Goal: Task Accomplishment & Management: Manage account settings

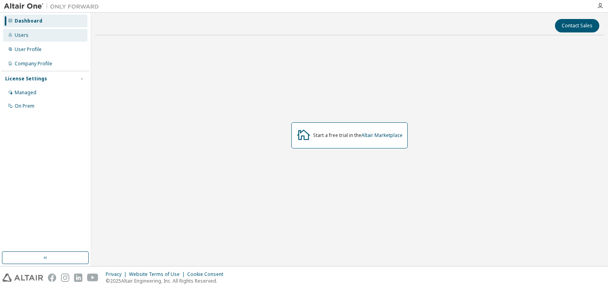
click at [30, 40] on div "Users" at bounding box center [45, 35] width 84 height 13
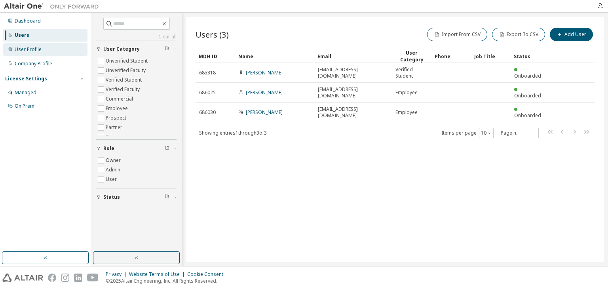
click at [41, 53] on div "User Profile" at bounding box center [45, 49] width 84 height 13
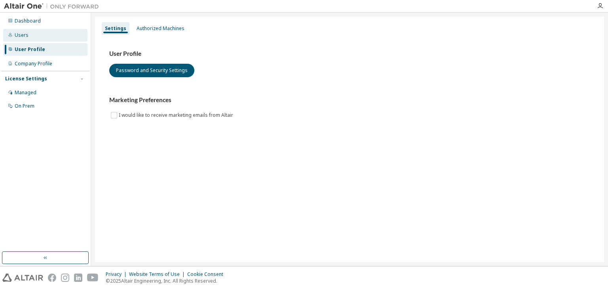
click at [41, 38] on div "Users" at bounding box center [45, 35] width 84 height 13
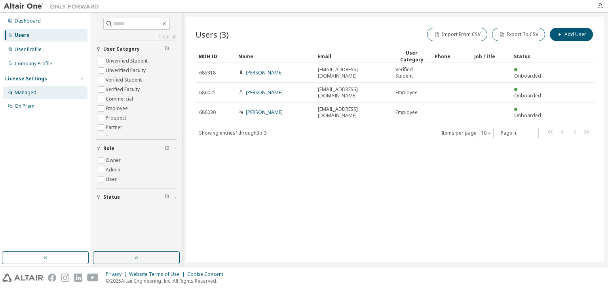
click at [49, 91] on div "Managed" at bounding box center [45, 92] width 84 height 13
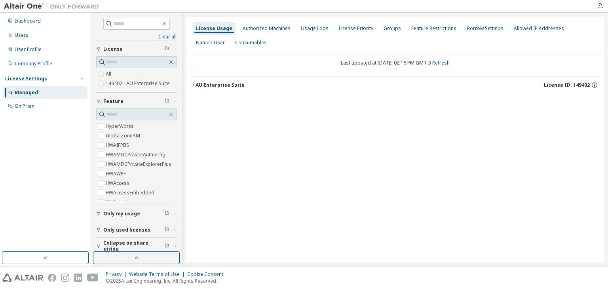
click at [111, 85] on label "149402 - AU Enterprise Suite" at bounding box center [139, 84] width 66 height 10
click at [125, 124] on label "HyperWorks" at bounding box center [121, 127] width 30 height 10
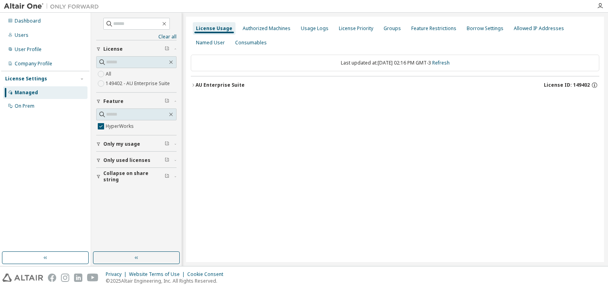
click at [243, 85] on div "AU Enterprise Suite License ID: 149402" at bounding box center [398, 85] width 404 height 7
click at [257, 103] on div "HyperWorks" at bounding box center [238, 101] width 71 height 7
drag, startPoint x: 574, startPoint y: 87, endPoint x: 589, endPoint y: 87, distance: 15.4
click at [589, 87] on span "License ID: 149402" at bounding box center [567, 85] width 46 height 6
click at [582, 87] on span "License ID: 149402" at bounding box center [567, 85] width 46 height 6
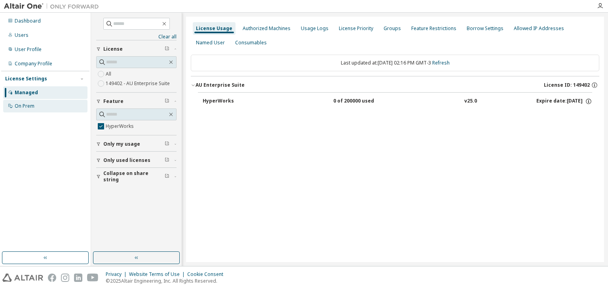
click at [52, 105] on div "On Prem" at bounding box center [45, 106] width 84 height 13
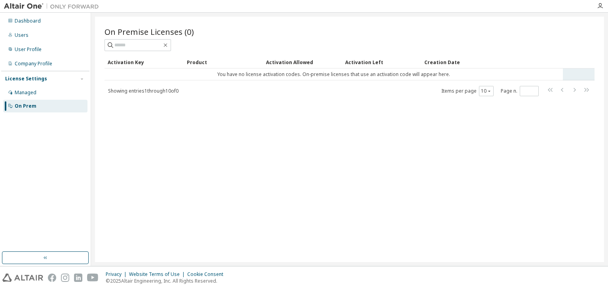
click at [295, 71] on td "You have no license activation codes. On-premise licenses that use an activatio…" at bounding box center [334, 74] width 458 height 12
click at [291, 78] on td "You have no license activation codes. On-premise licenses that use an activatio…" at bounding box center [334, 74] width 458 height 12
click at [138, 63] on div "Activation Key" at bounding box center [144, 62] width 73 height 13
click at [31, 89] on div "Managed" at bounding box center [26, 92] width 22 height 6
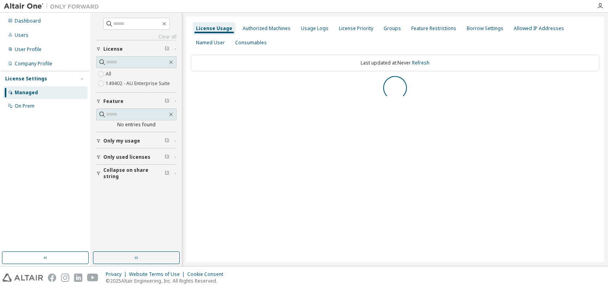
click at [123, 86] on label "149402 - AU Enterprise Suite" at bounding box center [139, 84] width 66 height 10
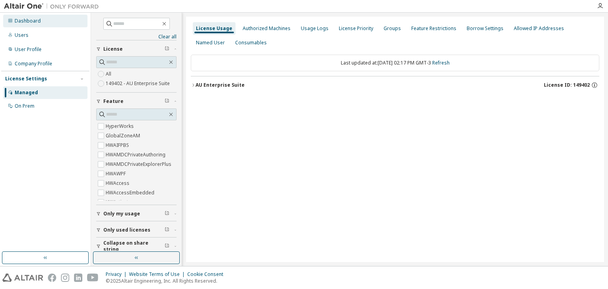
click at [49, 19] on div "Dashboard" at bounding box center [45, 21] width 84 height 13
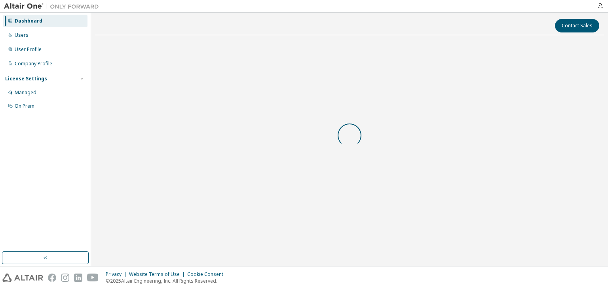
click at [46, 28] on div "Dashboard Users User Profile Company Profile License Settings Managed On Prem" at bounding box center [45, 63] width 88 height 99
click at [44, 32] on div "Users" at bounding box center [45, 35] width 84 height 13
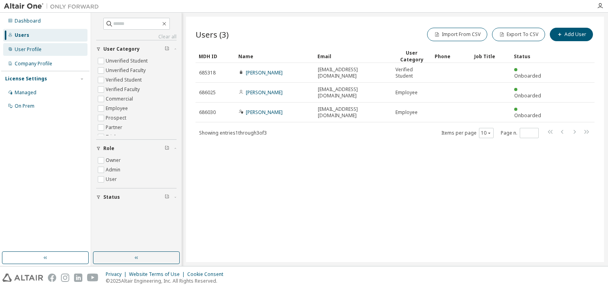
click at [47, 51] on div "User Profile" at bounding box center [45, 49] width 84 height 13
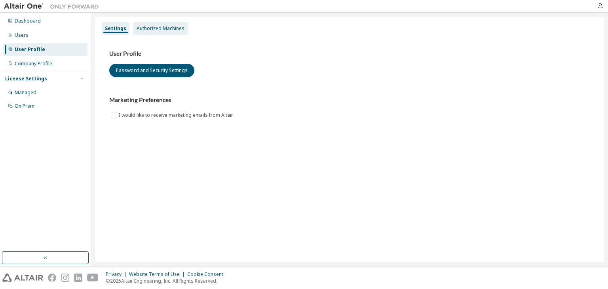
click at [162, 27] on div "Authorized Machines" at bounding box center [161, 28] width 48 height 6
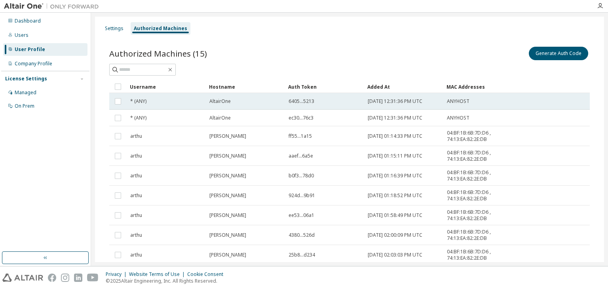
click at [294, 102] on span "6405...5213" at bounding box center [302, 101] width 26 height 6
click at [250, 106] on td "AltairOne" at bounding box center [245, 101] width 79 height 17
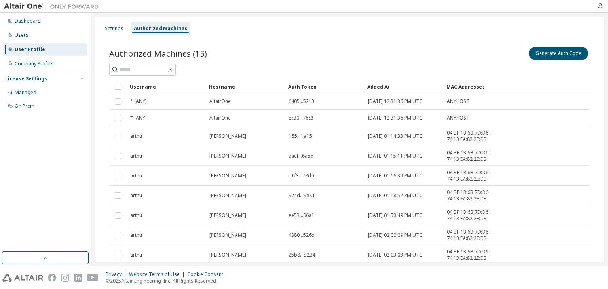
click at [608, 101] on div "Settings Authorized Machines Authorized Machines (15) Generate Auth Code Clear …" at bounding box center [349, 139] width 517 height 253
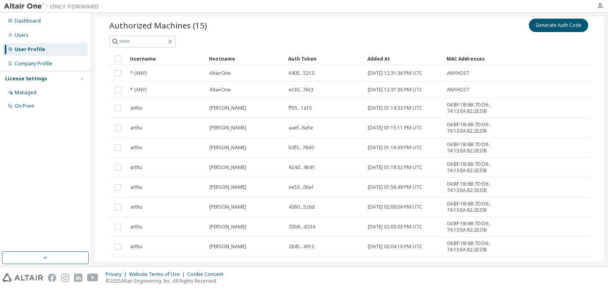
scroll to position [27, 0]
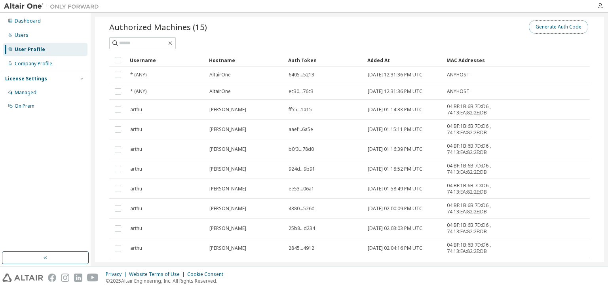
click at [547, 29] on button "Generate Auth Code" at bounding box center [558, 26] width 59 height 13
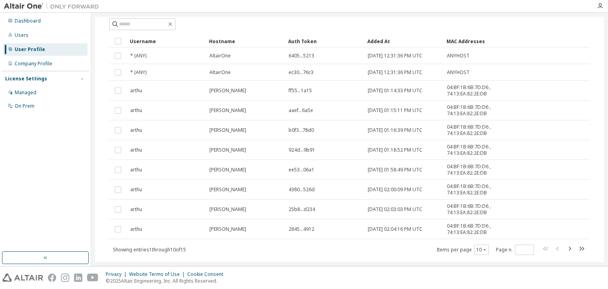
scroll to position [113, 0]
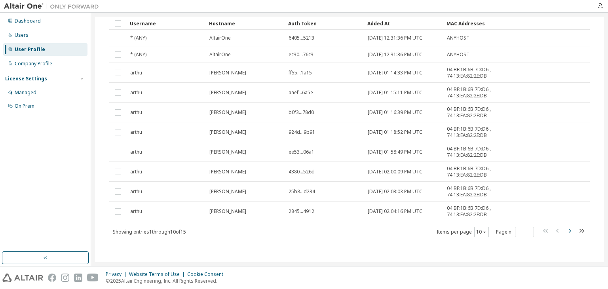
click at [567, 232] on icon "button" at bounding box center [570, 231] width 10 height 10
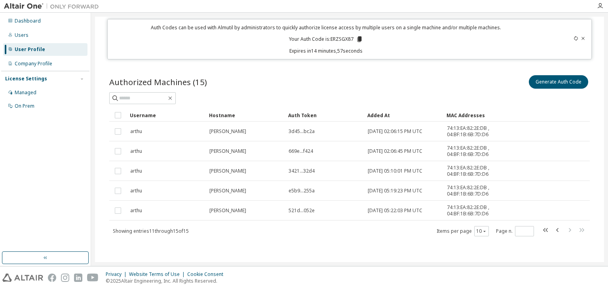
scroll to position [21, 0]
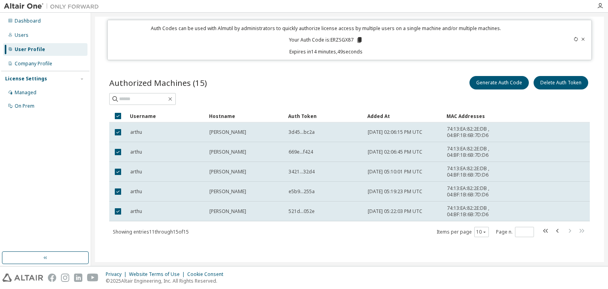
click at [551, 92] on div "Authorized Machines (15) Generate Auth Code Delete Auth Token" at bounding box center [349, 89] width 481 height 30
click at [551, 90] on div "Generate Auth Code Delete Auth Token" at bounding box center [470, 82] width 240 height 17
click at [549, 85] on button "Delete Auth Token" at bounding box center [561, 82] width 55 height 13
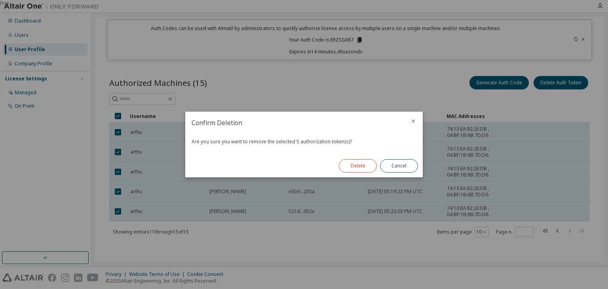
click at [355, 171] on button "Delete" at bounding box center [358, 165] width 38 height 13
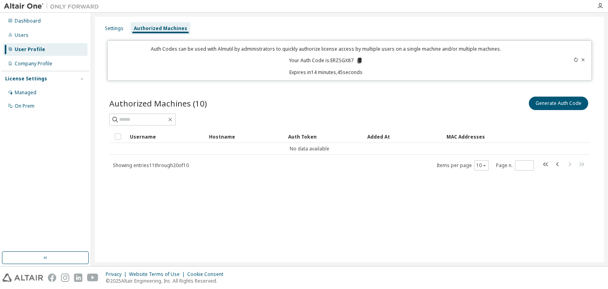
scroll to position [0, 0]
click at [556, 163] on icon "button" at bounding box center [558, 165] width 10 height 10
type input "*"
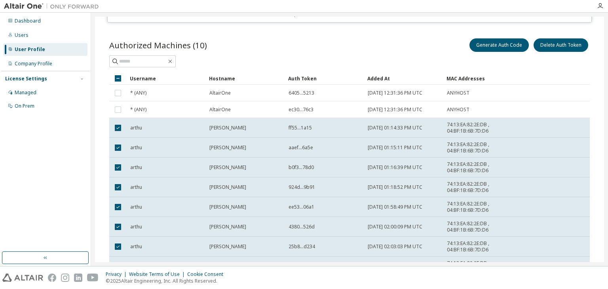
scroll to position [30, 0]
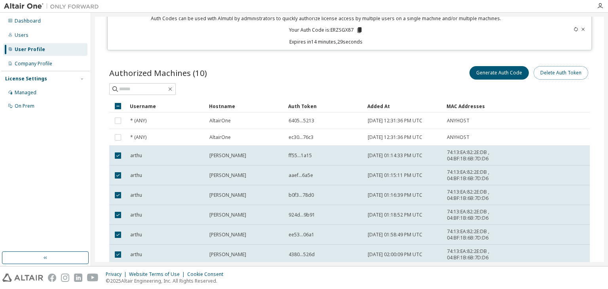
click at [557, 74] on button "Delete Auth Token" at bounding box center [561, 72] width 55 height 13
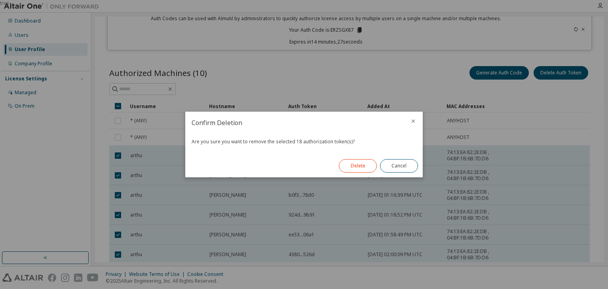
click at [360, 165] on button "Delete" at bounding box center [358, 165] width 38 height 13
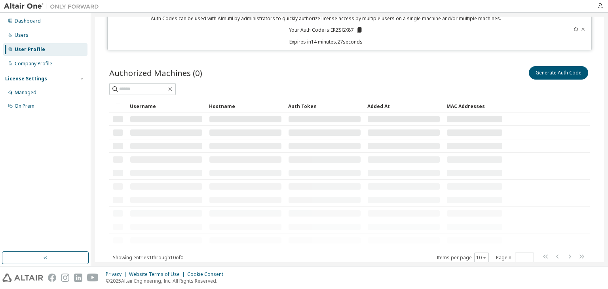
scroll to position [0, 0]
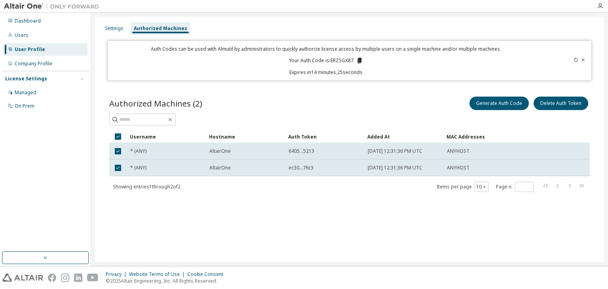
click at [497, 95] on div "Generate Auth Code Delete Auth Token" at bounding box center [470, 103] width 240 height 17
click at [497, 101] on button "Generate Auth Code" at bounding box center [498, 103] width 59 height 13
click at [480, 105] on button "Generate Auth Code" at bounding box center [498, 103] width 59 height 13
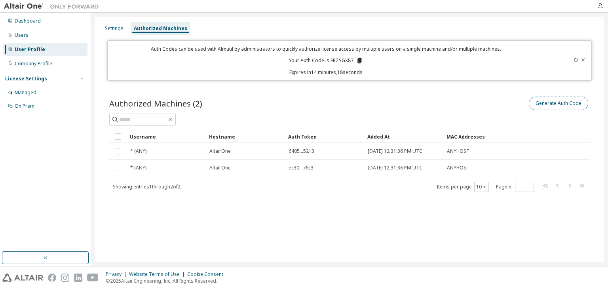
click at [546, 104] on button "Generate Auth Code" at bounding box center [558, 103] width 59 height 13
click at [362, 61] on icon at bounding box center [359, 60] width 7 height 7
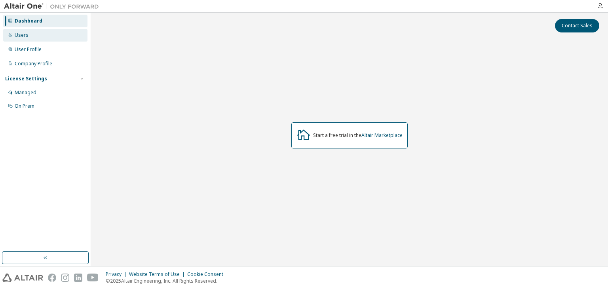
click at [48, 32] on div "Users" at bounding box center [45, 35] width 84 height 13
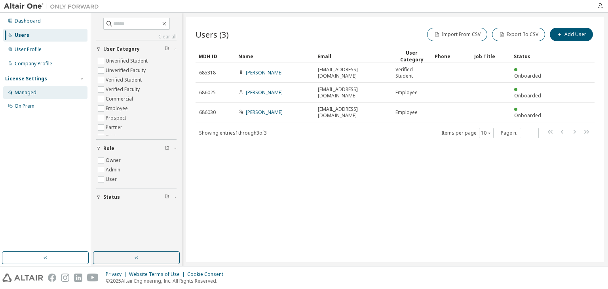
click at [24, 90] on div "Managed" at bounding box center [26, 92] width 22 height 6
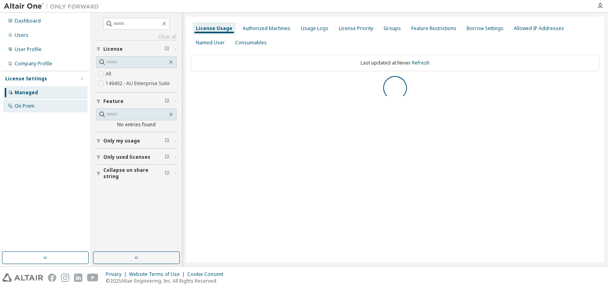
click at [32, 108] on div "On Prem" at bounding box center [25, 106] width 20 height 6
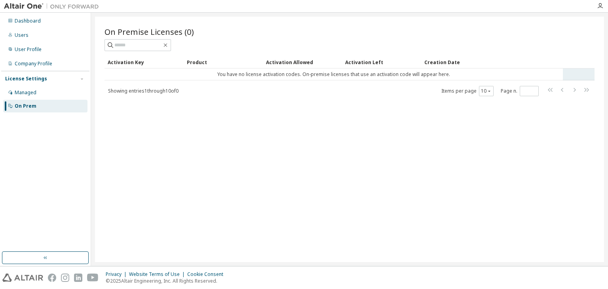
click at [277, 75] on td "You have no license activation codes. On-premise licenses that use an activatio…" at bounding box center [334, 74] width 458 height 12
click at [393, 68] on td "You have no license activation codes. On-premise licenses that use an activatio…" at bounding box center [334, 74] width 458 height 12
click at [38, 92] on div "Managed" at bounding box center [45, 92] width 84 height 13
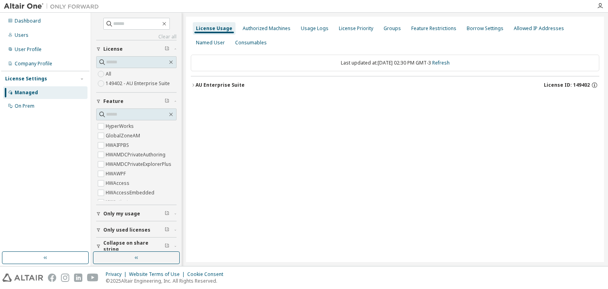
click at [288, 84] on div "AU Enterprise Suite License ID: 149402" at bounding box center [398, 85] width 404 height 7
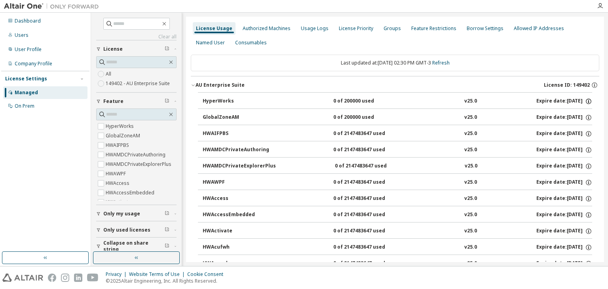
click at [586, 103] on icon "button" at bounding box center [589, 102] width 6 height 6
click at [562, 93] on button "HyperWorks 0 of 200000 used v25.0 Expire date: 2026-05-29" at bounding box center [398, 101] width 390 height 17
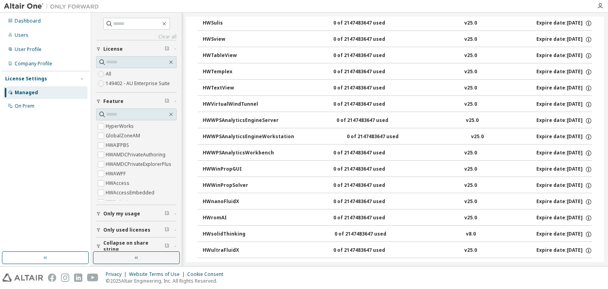
scroll to position [2795, 0]
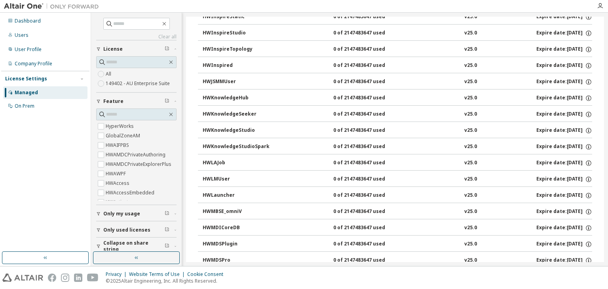
drag, startPoint x: 586, startPoint y: 148, endPoint x: 537, endPoint y: -20, distance: 174.8
click at [537, 0] on html "Dashboard Users User Profile Company Profile License Settings Managed On Prem C…" at bounding box center [304, 144] width 608 height 289
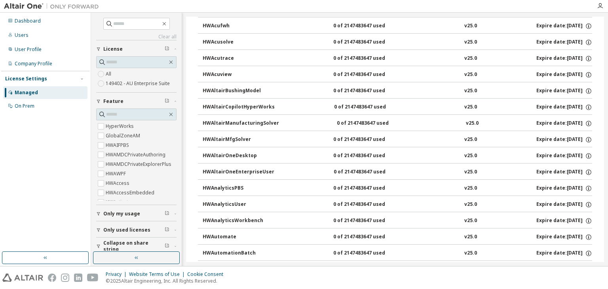
scroll to position [0, 0]
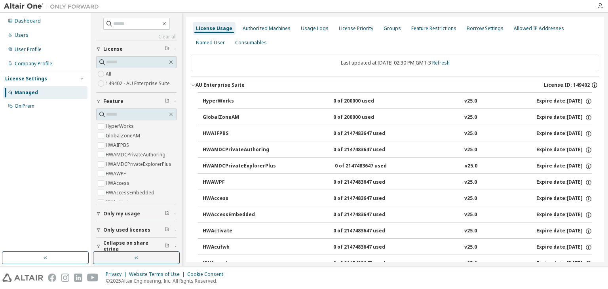
click at [591, 84] on icon "button" at bounding box center [594, 85] width 7 height 7
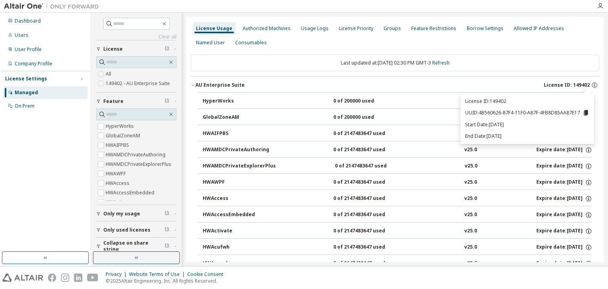
click at [586, 114] on icon at bounding box center [586, 113] width 4 height 6
